Goal: Communication & Community: Share content

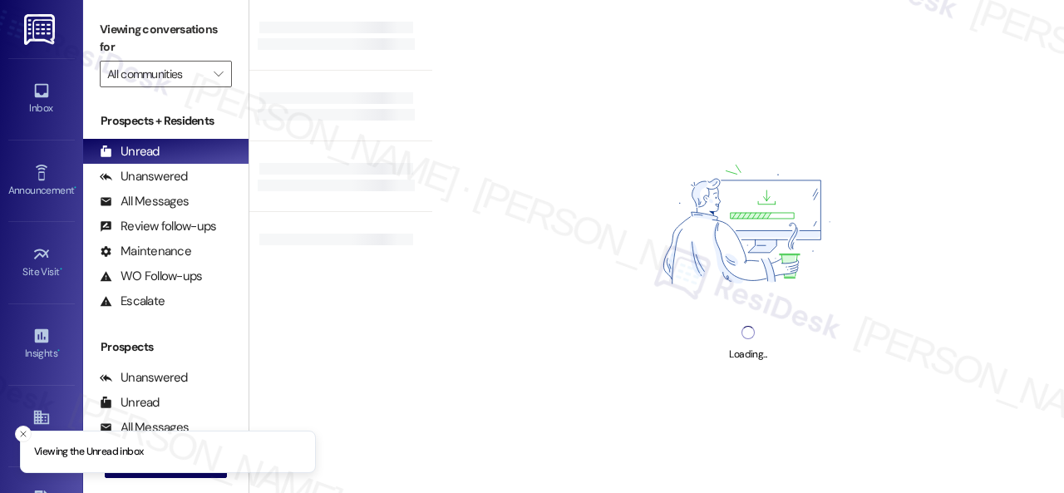
type input "Halston Riverside"
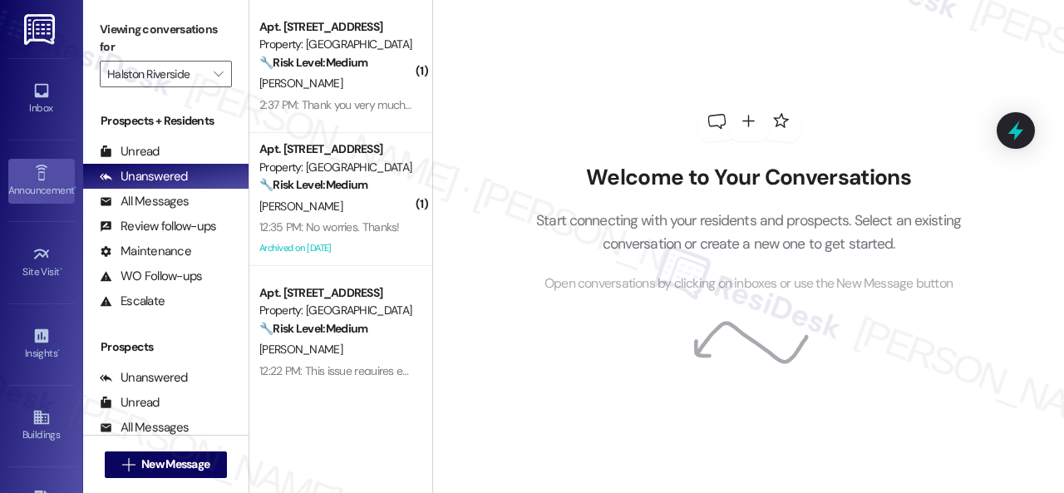
click at [40, 182] on div "Announcement •" at bounding box center [41, 190] width 83 height 17
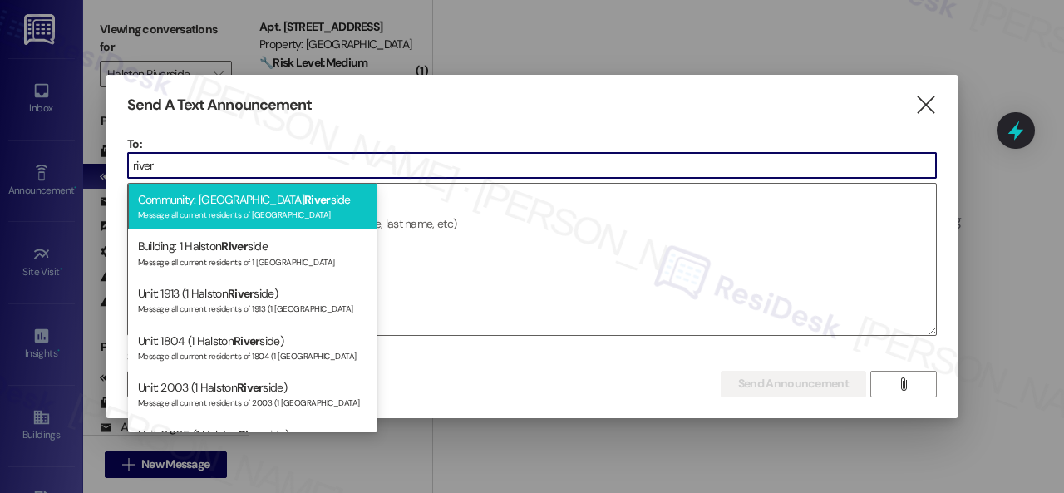
type input "river"
click at [231, 205] on div "Community: Halston River side Message all current residents of Halston Riverside" at bounding box center [252, 206] width 249 height 47
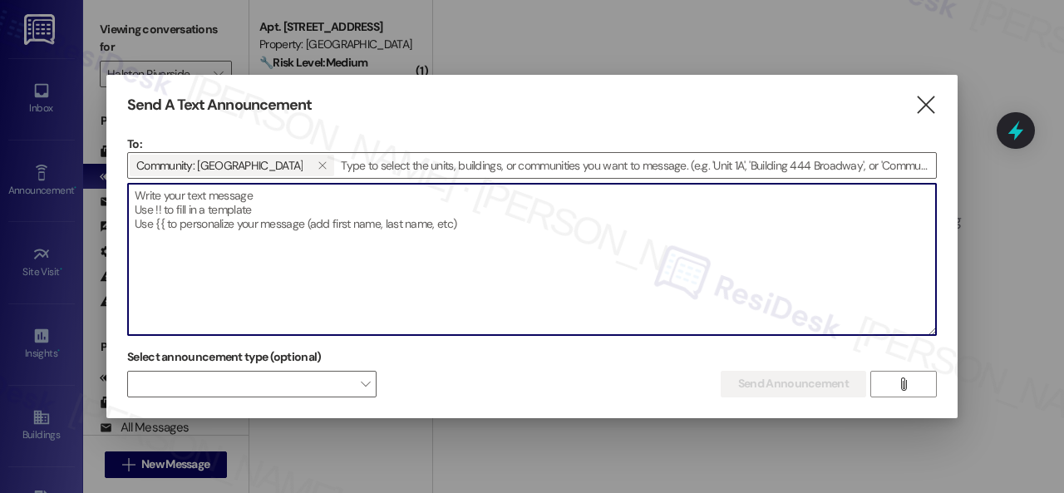
click at [253, 206] on textarea at bounding box center [532, 259] width 808 height 151
paste textarea "Hi {{first_name}}, Update: Breakfast On The Go will be tomorrow, Friday, August…"
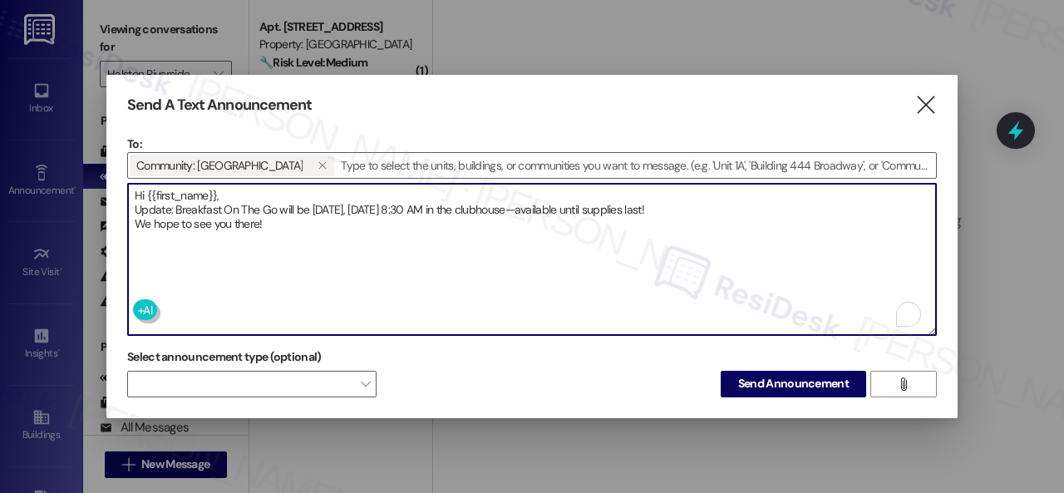
click at [241, 194] on textarea "Hi {{first_name}}, Update: Breakfast On The Go will be tomorrow, Friday, August…" at bounding box center [532, 259] width 808 height 151
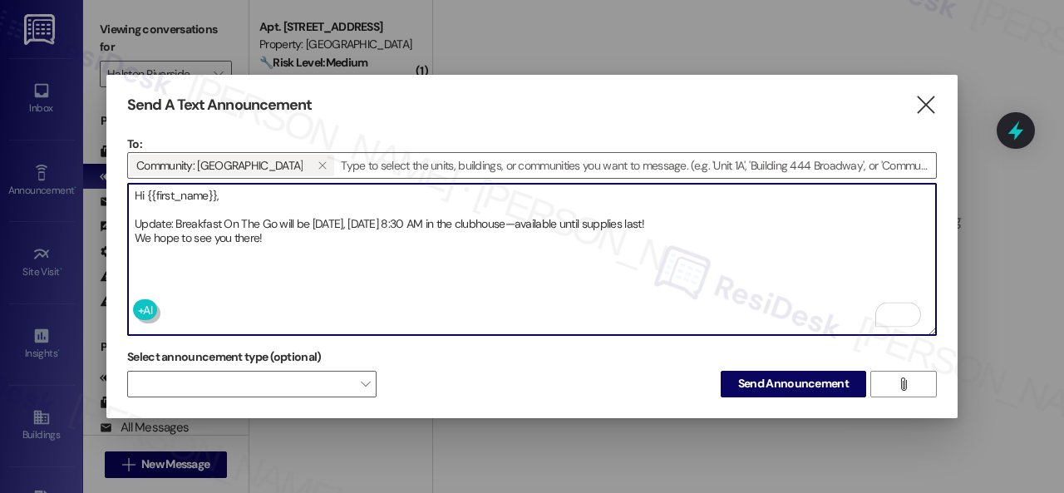
click at [738, 215] on textarea "Hi {{first_name}}, Update: Breakfast On The Go will be tomorrow, Friday, August…" at bounding box center [532, 259] width 808 height 151
type textarea "Hi {{first_name}}, Update: Breakfast On The Go will be tomorrow, Friday, August…"
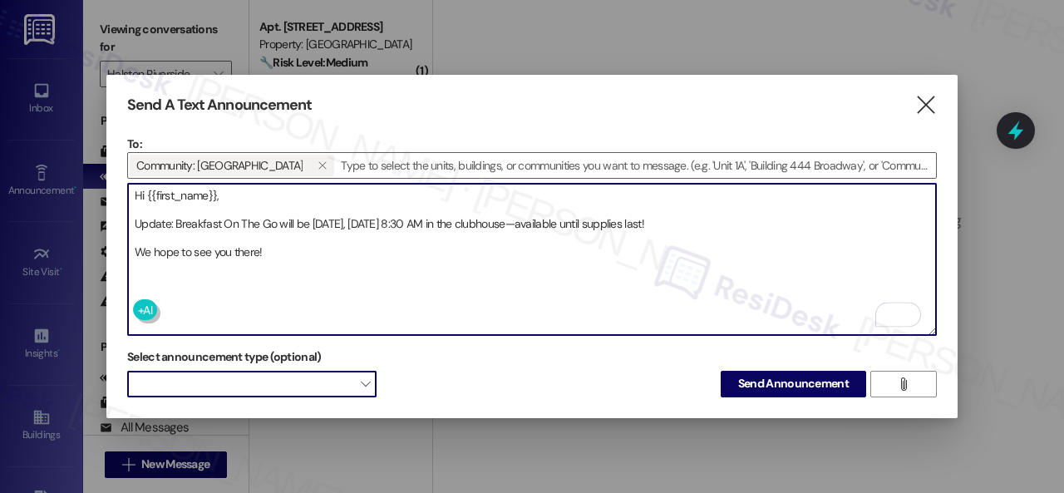
click at [338, 374] on span at bounding box center [251, 384] width 249 height 27
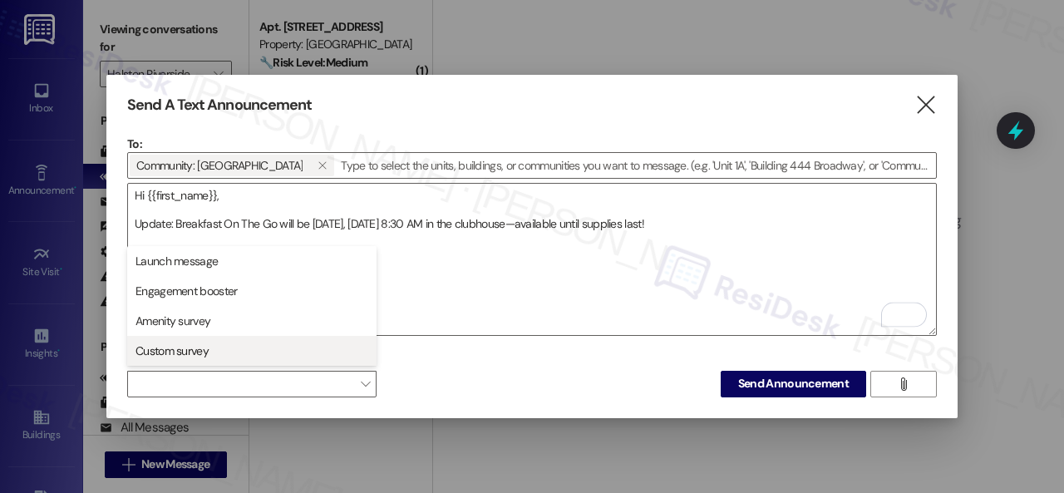
click at [170, 352] on span "Custom survey" at bounding box center [172, 351] width 73 height 17
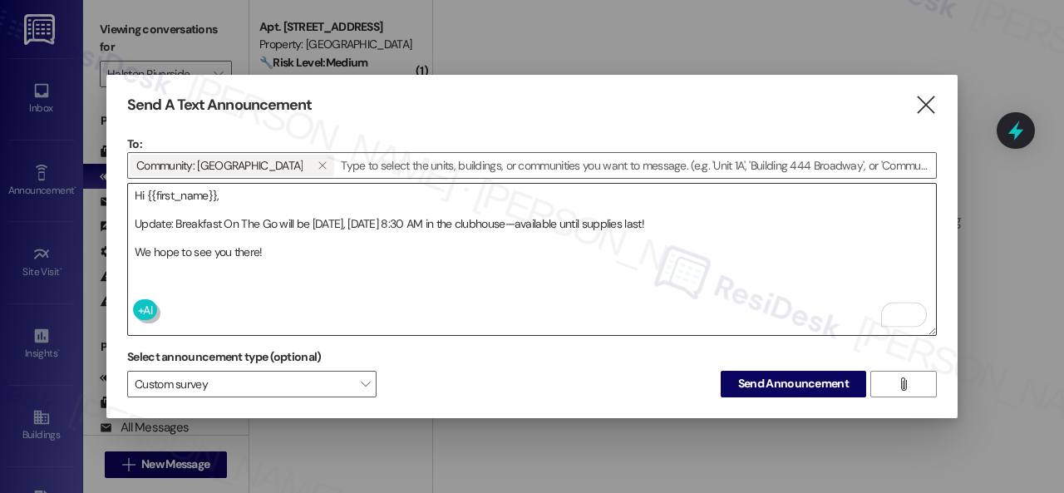
click at [457, 304] on textarea "Hi {{first_name}}, Update: Breakfast On The Go will be tomorrow, Friday, August…" at bounding box center [532, 259] width 808 height 151
click at [771, 382] on span "Send Announcement" at bounding box center [793, 383] width 111 height 17
